Goal: Navigation & Orientation: Find specific page/section

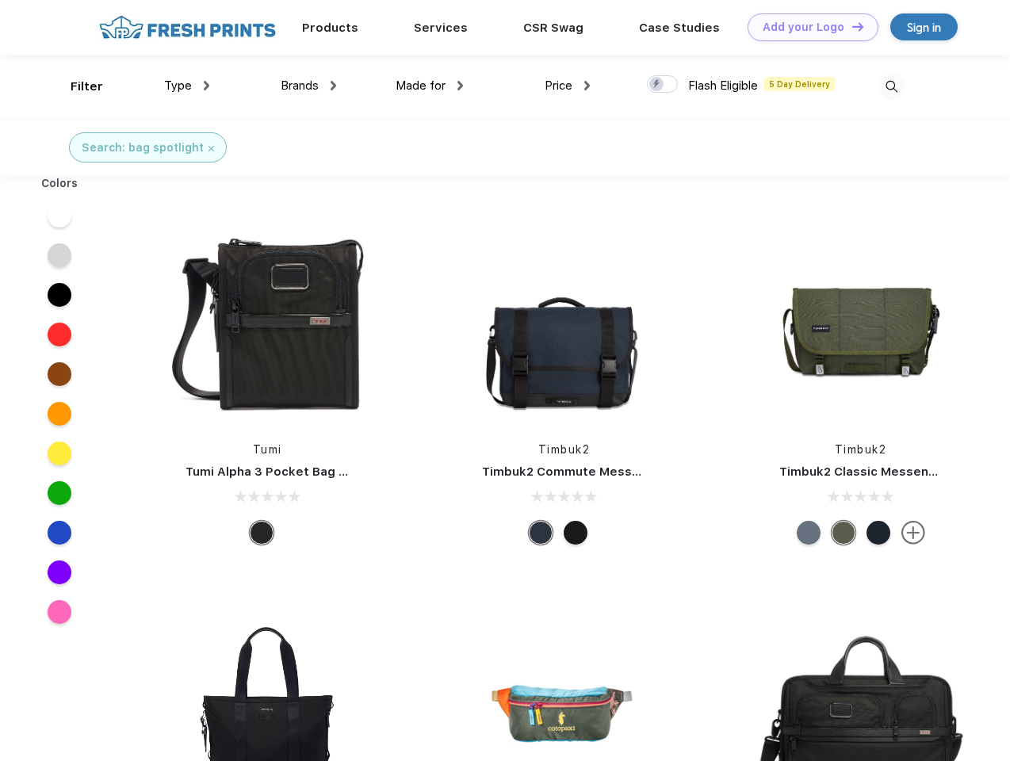
scroll to position [1, 0]
click at [807, 27] on link "Add your Logo Design Tool" at bounding box center [813, 27] width 131 height 28
click at [0, 0] on div "Design Tool" at bounding box center [0, 0] width 0 height 0
click at [851, 26] on link "Add your Logo Design Tool" at bounding box center [813, 27] width 131 height 28
click at [76, 86] on div "Filter" at bounding box center [87, 87] width 33 height 18
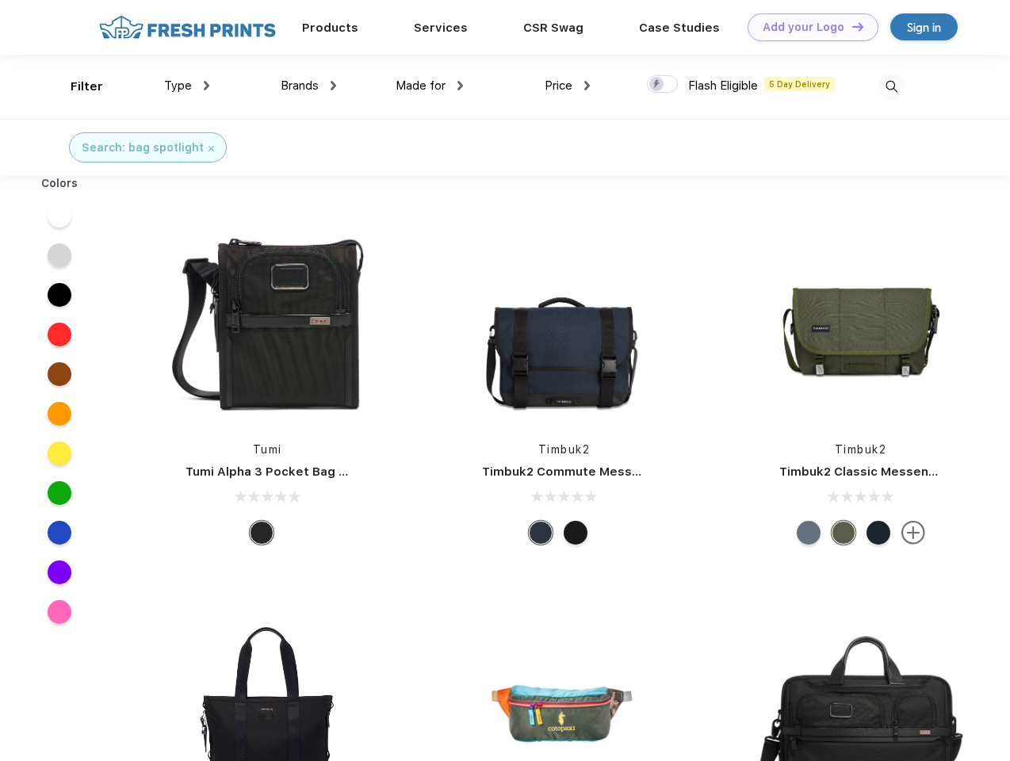
click at [187, 86] on span "Type" at bounding box center [178, 85] width 28 height 14
click at [308, 86] on span "Brands" at bounding box center [300, 85] width 38 height 14
click at [430, 86] on span "Made for" at bounding box center [421, 85] width 50 height 14
click at [568, 86] on span "Price" at bounding box center [559, 85] width 28 height 14
click at [663, 85] on div at bounding box center [662, 83] width 31 height 17
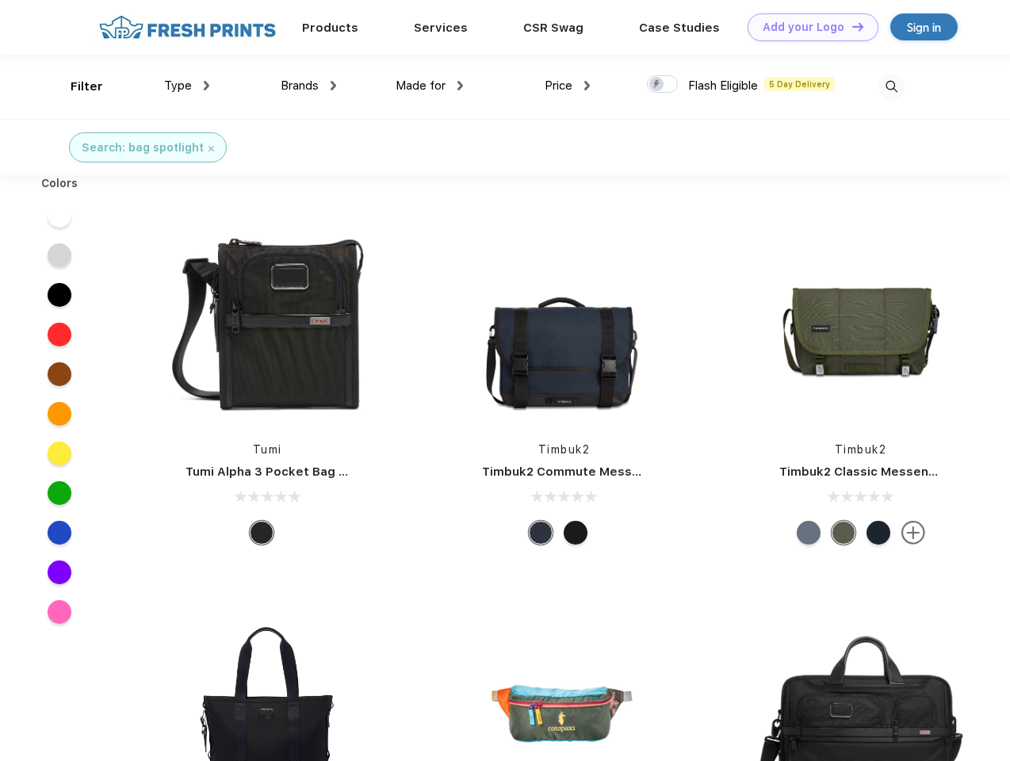
click at [657, 85] on input "checkbox" at bounding box center [652, 80] width 10 height 10
click at [891, 86] on img at bounding box center [891, 87] width 26 height 26
